Goal: Entertainment & Leisure: Browse casually

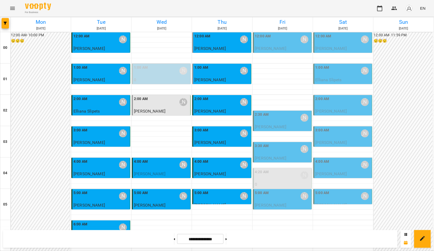
click at [264, 198] on div "5:00 AM" at bounding box center [262, 196] width 14 height 12
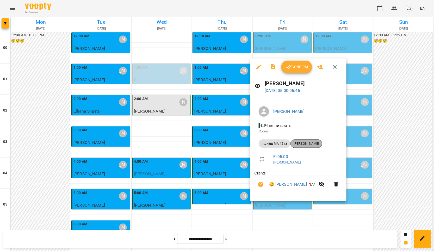
click at [311, 142] on span "Артем Горковенко" at bounding box center [306, 143] width 31 height 5
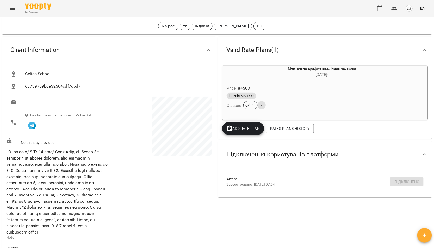
scroll to position [29, 0]
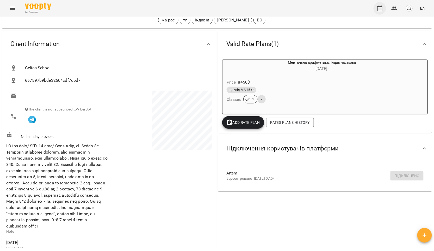
click at [378, 9] on icon "button" at bounding box center [380, 8] width 5 height 6
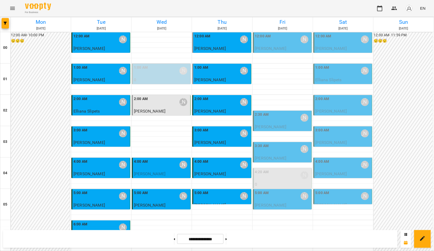
click at [159, 205] on span "Артем Горковенко" at bounding box center [150, 204] width 32 height 5
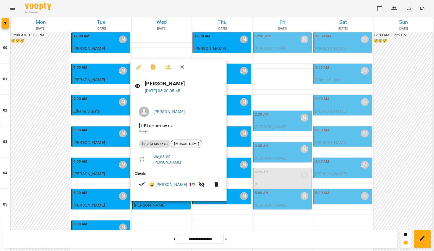
click at [193, 142] on span "Артем Горковенко" at bounding box center [186, 143] width 31 height 5
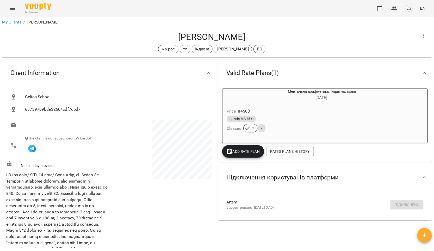
click at [162, 224] on div at bounding box center [161, 210] width 104 height 184
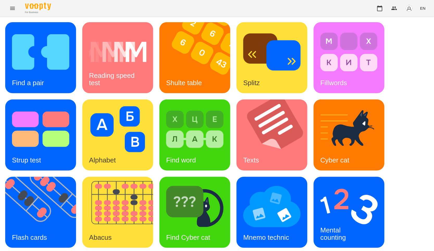
scroll to position [79, 0]
click at [31, 177] on img at bounding box center [43, 212] width 77 height 71
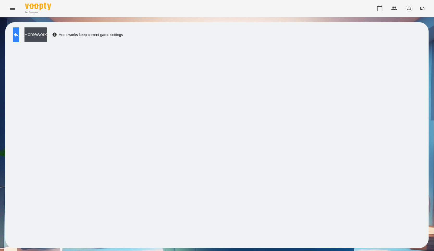
click at [19, 28] on button at bounding box center [16, 34] width 6 height 15
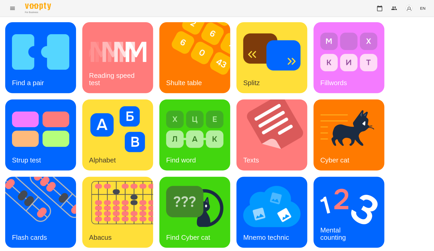
scroll to position [79, 0]
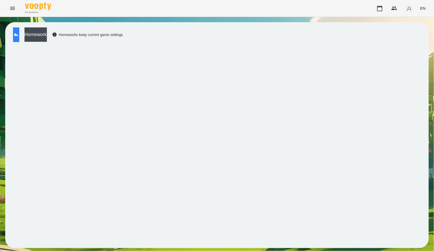
click at [19, 35] on icon at bounding box center [16, 35] width 5 height 4
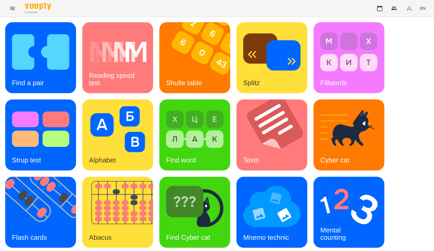
scroll to position [79, 0]
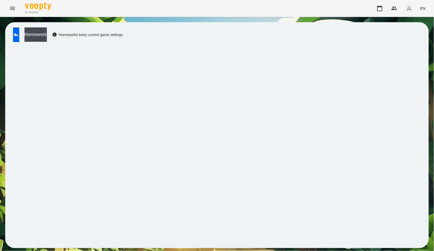
drag, startPoint x: 9, startPoint y: 31, endPoint x: 14, endPoint y: 33, distance: 5.1
click at [9, 31] on div "Homework Homeworks keep current game settings" at bounding box center [217, 135] width 424 height 226
click at [19, 34] on icon at bounding box center [16, 35] width 5 height 4
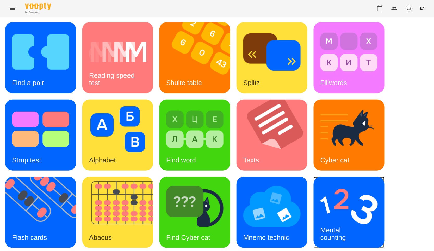
click at [357, 191] on img at bounding box center [349, 206] width 57 height 46
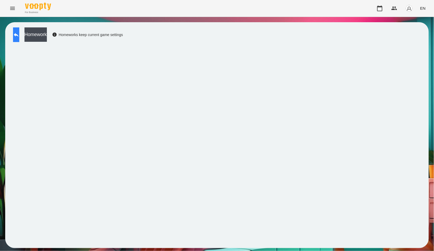
click at [19, 35] on button at bounding box center [16, 34] width 6 height 15
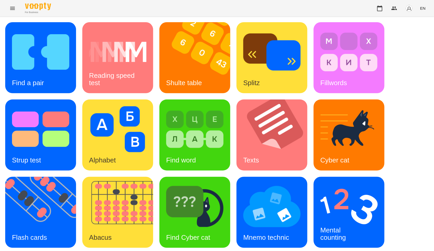
scroll to position [79, 0]
click at [206, 183] on img at bounding box center [194, 206] width 57 height 46
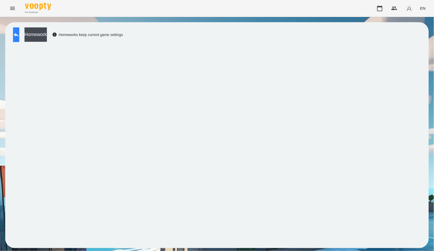
click at [18, 34] on icon at bounding box center [16, 35] width 6 height 6
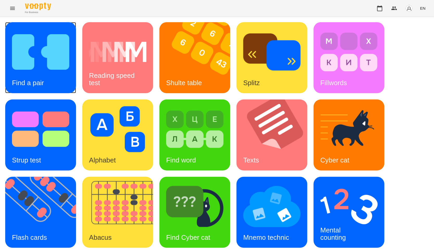
click at [52, 73] on img at bounding box center [40, 52] width 57 height 46
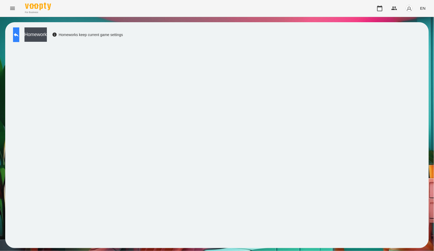
click at [16, 38] on button at bounding box center [16, 34] width 6 height 15
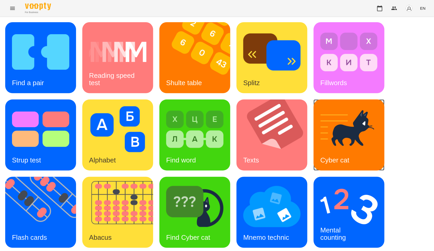
click at [354, 135] on img at bounding box center [349, 129] width 57 height 46
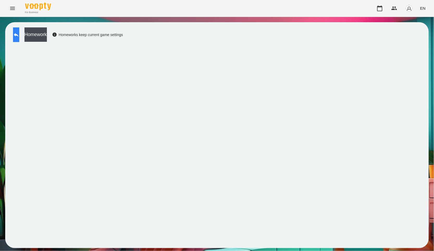
click at [19, 36] on icon at bounding box center [16, 35] width 6 height 6
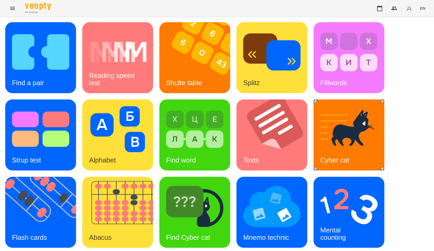
click at [350, 150] on div "Cyber cat" at bounding box center [335, 160] width 43 height 21
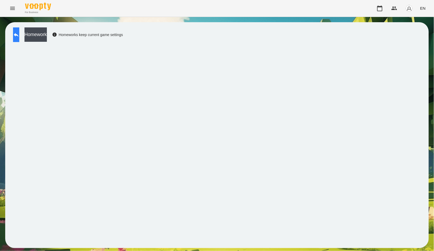
click at [19, 40] on button at bounding box center [16, 34] width 6 height 15
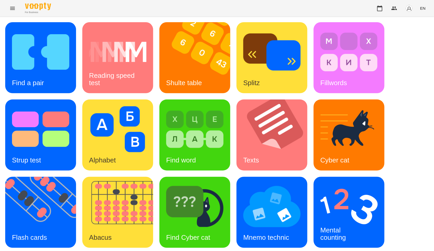
scroll to position [79, 0]
click at [124, 177] on img at bounding box center [120, 212] width 77 height 71
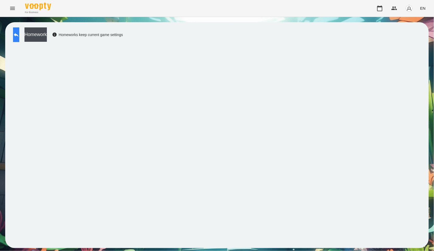
click at [16, 38] on button at bounding box center [16, 34] width 6 height 15
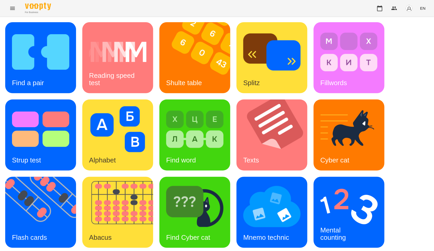
scroll to position [79, 0]
click at [50, 227] on div "Flash cards" at bounding box center [29, 237] width 48 height 21
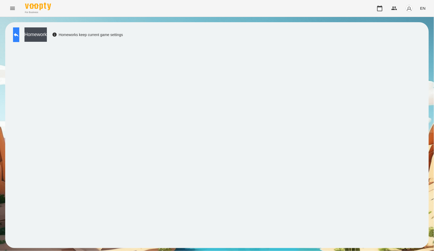
click at [19, 39] on button at bounding box center [16, 34] width 6 height 15
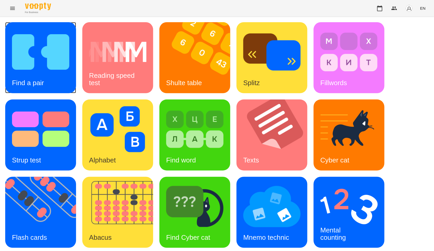
click at [43, 73] on div "Find a pair" at bounding box center [28, 82] width 46 height 21
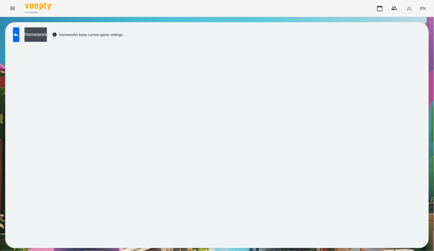
click at [9, 31] on div "Homework Homeworks keep current game settings" at bounding box center [217, 135] width 424 height 226
click at [16, 32] on button at bounding box center [16, 34] width 6 height 15
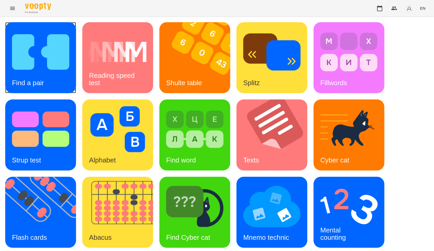
click at [25, 69] on img at bounding box center [40, 52] width 57 height 46
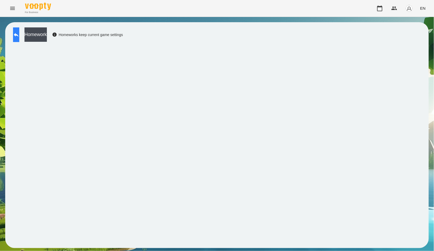
click at [19, 33] on icon at bounding box center [16, 35] width 6 height 6
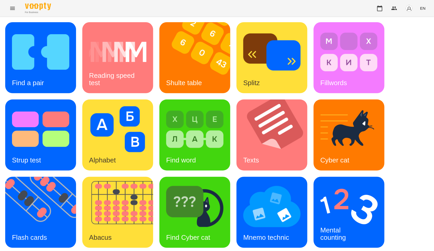
scroll to position [29, 0]
click at [42, 181] on img at bounding box center [43, 212] width 77 height 71
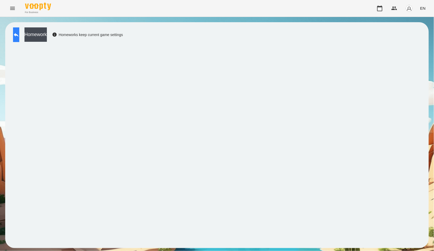
click at [19, 32] on button at bounding box center [16, 34] width 6 height 15
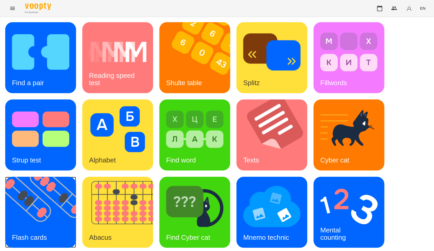
click at [43, 186] on img at bounding box center [43, 212] width 77 height 71
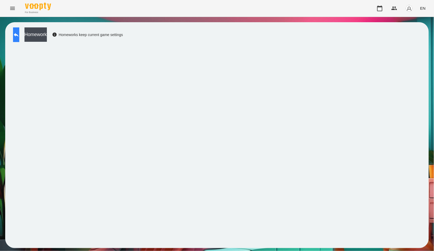
click at [19, 35] on button at bounding box center [16, 34] width 6 height 15
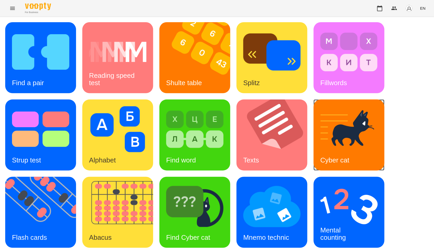
click at [355, 125] on img at bounding box center [349, 129] width 57 height 46
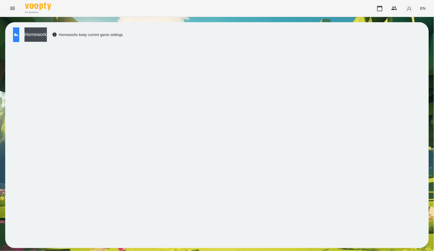
click at [17, 34] on button at bounding box center [16, 34] width 6 height 15
